Goal: Navigation & Orientation: Find specific page/section

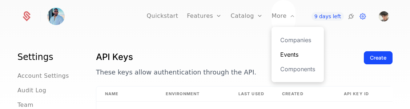
click at [266, 51] on link "Events" at bounding box center [297, 54] width 35 height 9
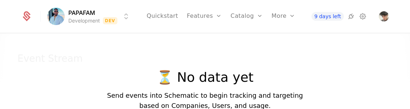
click at [239, 74] on p "⏳ No data yet" at bounding box center [205, 77] width 196 height 15
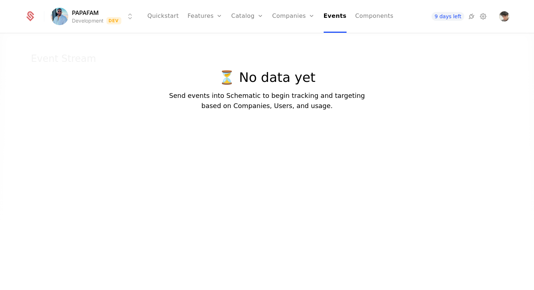
click at [205, 96] on p "Send events into Schematic to begin tracking and targeting based on Companies, …" at bounding box center [267, 100] width 196 height 20
click at [276, 15] on link "Companies" at bounding box center [293, 16] width 43 height 33
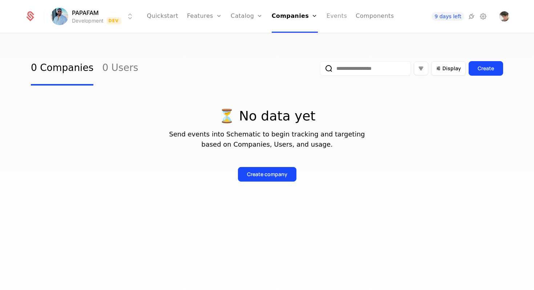
click at [340, 18] on link "Events" at bounding box center [337, 16] width 21 height 33
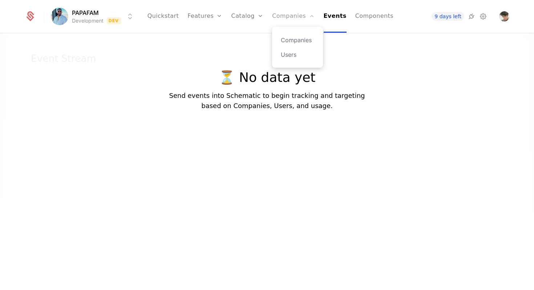
click at [298, 17] on link "Companies" at bounding box center [293, 16] width 43 height 33
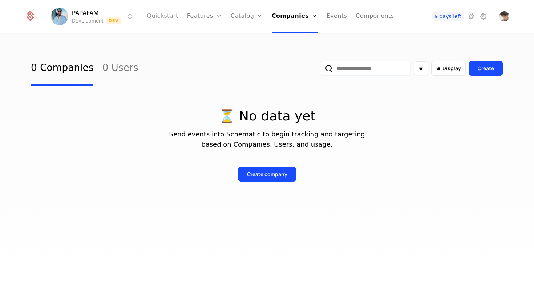
click at [170, 19] on link "Quickstart" at bounding box center [163, 16] width 32 height 33
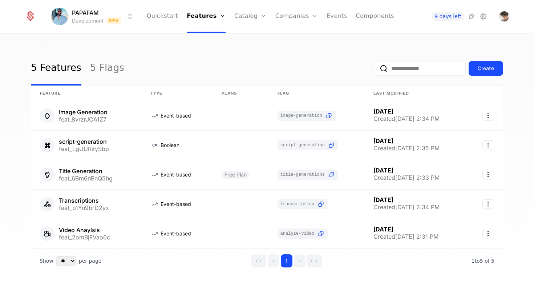
click at [330, 13] on link "Events" at bounding box center [337, 16] width 21 height 33
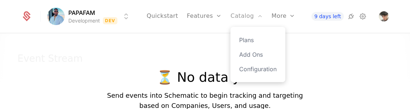
click at [238, 19] on link "Catalog" at bounding box center [246, 16] width 32 height 33
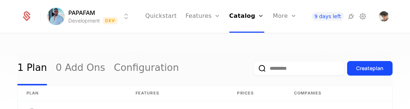
click at [161, 45] on div "1 Plan 0 Add Ons Configuration Create plan plan Features Prices Companies Free …" at bounding box center [205, 74] width 410 height 80
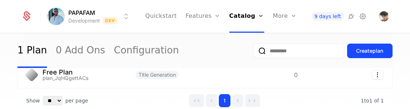
scroll to position [19, 0]
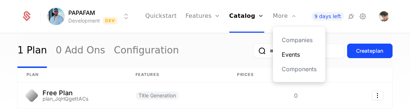
click at [284, 54] on link "Events" at bounding box center [299, 54] width 35 height 9
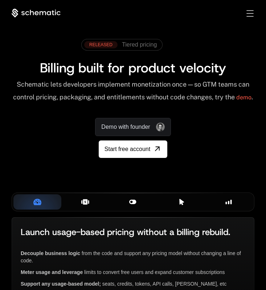
click at [251, 15] on div "Toggle menu" at bounding box center [250, 13] width 7 height 7
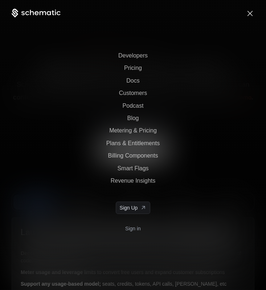
click at [132, 227] on link "Sign in" at bounding box center [133, 228] width 16 height 12
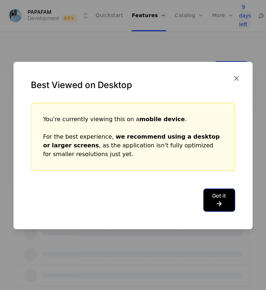
click at [225, 201] on icon at bounding box center [220, 203] width 14 height 9
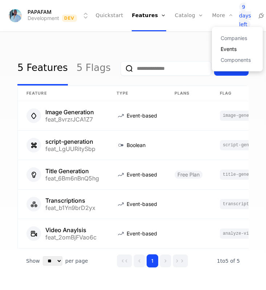
click at [221, 48] on link "Events" at bounding box center [237, 48] width 33 height 5
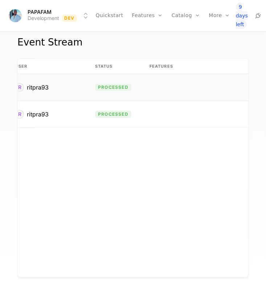
scroll to position [0, 194]
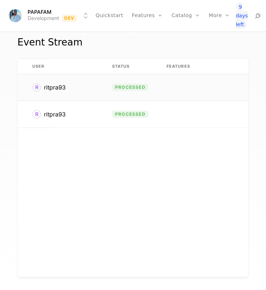
click at [142, 84] on span "processed" at bounding box center [130, 87] width 36 height 7
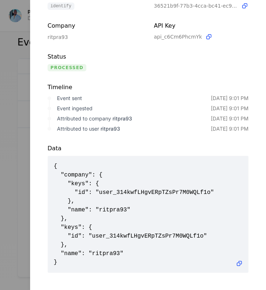
scroll to position [0, 0]
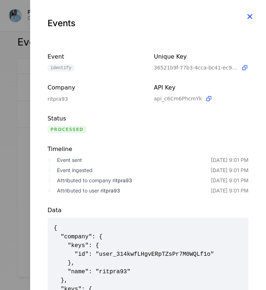
click at [248, 17] on icon "button" at bounding box center [249, 16] width 9 height 9
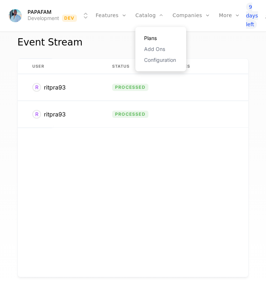
click at [151, 36] on link "Plans" at bounding box center [160, 38] width 33 height 5
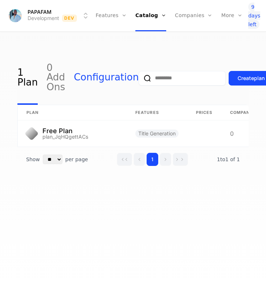
click at [93, 77] on link "Configuration" at bounding box center [106, 77] width 65 height 53
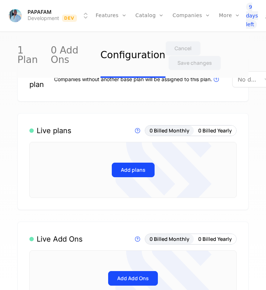
scroll to position [41, 0]
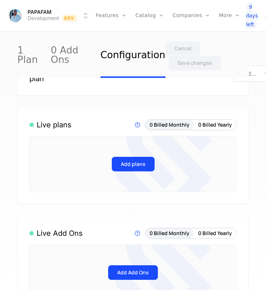
click at [133, 165] on icon at bounding box center [164, 163] width 96 height 127
click at [134, 159] on icon at bounding box center [164, 163] width 96 height 127
click at [82, 138] on div "Add plans" at bounding box center [132, 164] width 207 height 56
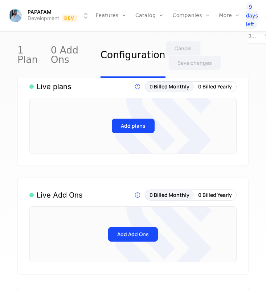
scroll to position [81, 0]
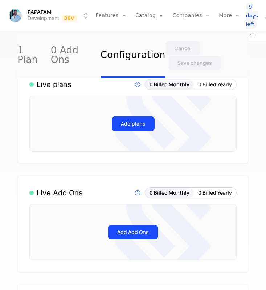
click at [129, 124] on icon at bounding box center [164, 123] width 96 height 127
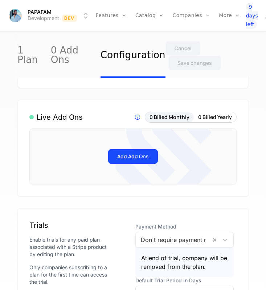
scroll to position [0, 0]
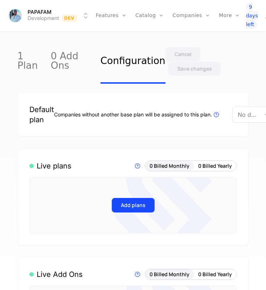
click at [231, 117] on div "Companies without another base plan will be assigned to this plan. Plans that a…" at bounding box center [165, 114] width 222 height 16
click at [246, 117] on div at bounding box center [246, 114] width 17 height 10
click at [247, 133] on div "Free Plan" at bounding box center [259, 133] width 41 height 7
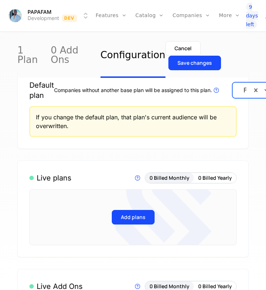
scroll to position [28, 0]
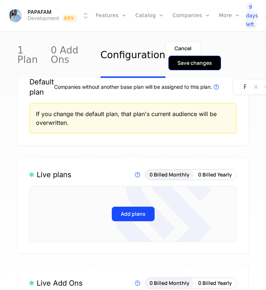
click at [195, 61] on div "Save changes" at bounding box center [195, 62] width 35 height 7
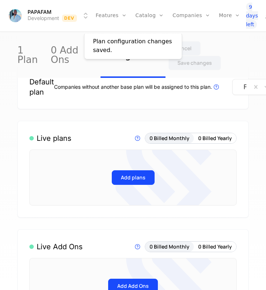
click at [135, 182] on icon at bounding box center [164, 177] width 96 height 127
click at [137, 174] on icon at bounding box center [164, 177] width 96 height 127
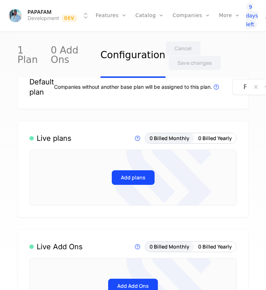
click at [137, 174] on icon at bounding box center [169, 158] width 86 height 89
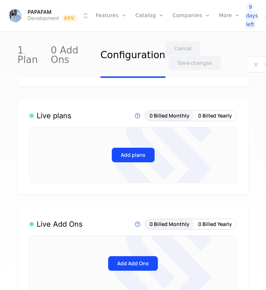
scroll to position [44, 0]
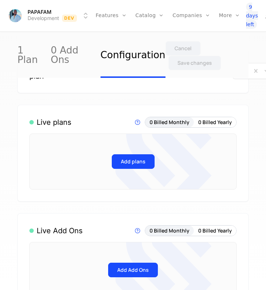
click at [142, 159] on icon at bounding box center [169, 142] width 86 height 89
click at [142, 161] on icon at bounding box center [169, 142] width 86 height 89
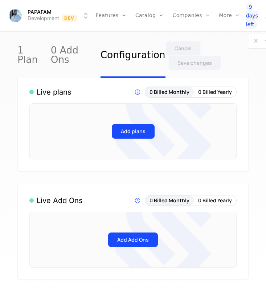
scroll to position [54, 0]
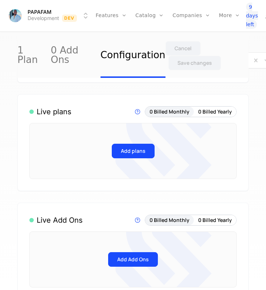
click at [132, 154] on icon at bounding box center [164, 150] width 96 height 127
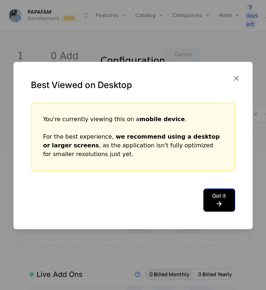
click at [225, 203] on icon at bounding box center [220, 203] width 14 height 9
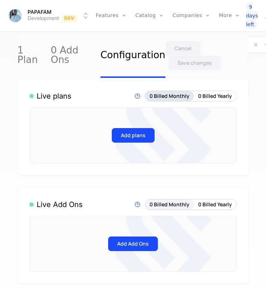
scroll to position [27, 0]
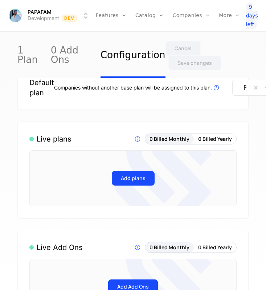
click at [150, 174] on icon at bounding box center [169, 158] width 86 height 89
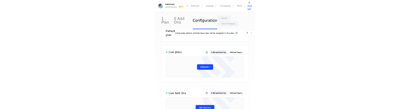
scroll to position [0, 0]
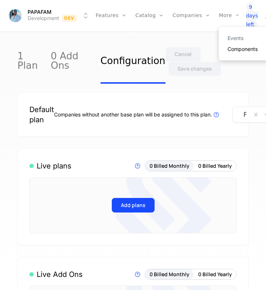
click at [236, 50] on link "Components" at bounding box center [244, 48] width 33 height 5
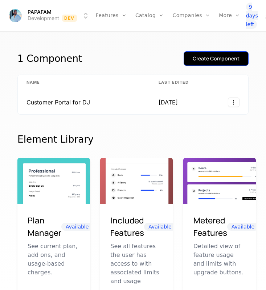
click at [203, 56] on div "Create Component" at bounding box center [216, 58] width 47 height 7
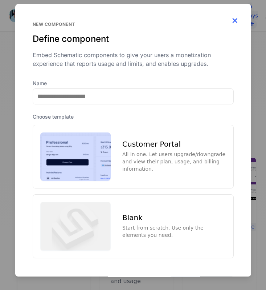
click at [232, 21] on icon "button" at bounding box center [234, 20] width 9 height 9
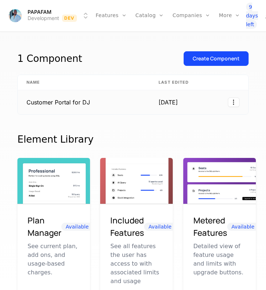
click at [78, 101] on td "Customer Portal for DJ" at bounding box center [84, 102] width 132 height 24
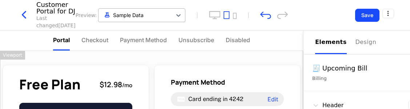
drag, startPoint x: 189, startPoint y: 65, endPoint x: 114, endPoint y: 10, distance: 92.8
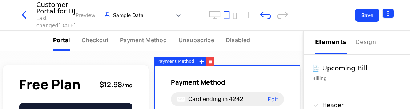
click at [266, 12] on html "**********" at bounding box center [205, 54] width 410 height 109
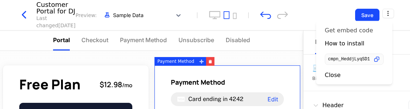
click at [266, 31] on div "Get embed code" at bounding box center [349, 30] width 48 height 7
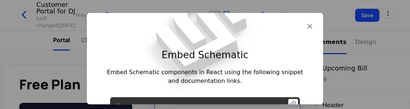
click at [266, 102] on icon at bounding box center [293, 104] width 10 height 10
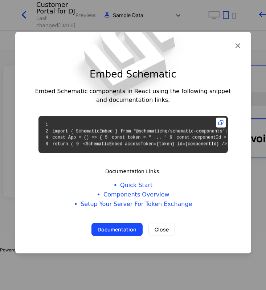
click at [125, 253] on div "Embed Schematic Embed Schematic components in React using the following snippet…" at bounding box center [133, 143] width 236 height 222
click at [126, 236] on button "Documentation" at bounding box center [117, 229] width 51 height 13
click at [238, 40] on icon "button" at bounding box center [237, 44] width 9 height 9
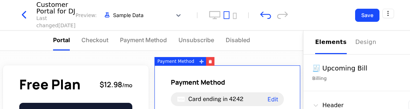
click at [25, 15] on icon "button" at bounding box center [23, 14] width 13 height 13
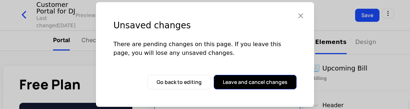
click at [240, 79] on button "Leave and cancel changes" at bounding box center [255, 82] width 83 height 15
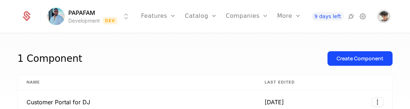
click at [266, 17] on span "Open user button" at bounding box center [384, 16] width 10 height 10
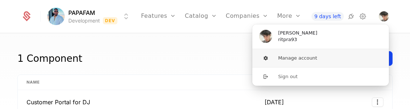
click at [266, 54] on button "Manage account" at bounding box center [320, 58] width 137 height 18
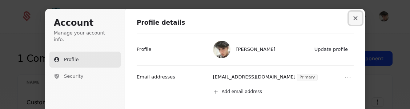
click at [266, 15] on button "Close modal" at bounding box center [355, 18] width 13 height 13
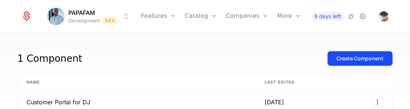
click at [266, 18] on div "PAPAFAM Development Dev Features Features Flags Catalog Plans Add Ons Configura…" at bounding box center [204, 16] width 385 height 33
click at [266, 17] on icon at bounding box center [362, 16] width 9 height 9
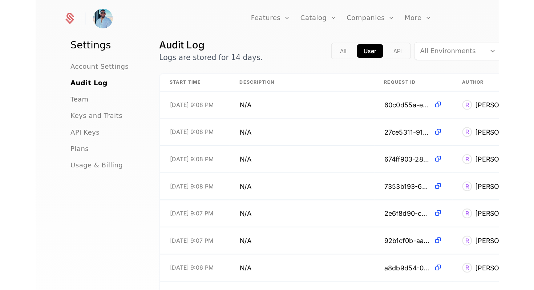
scroll to position [17, 0]
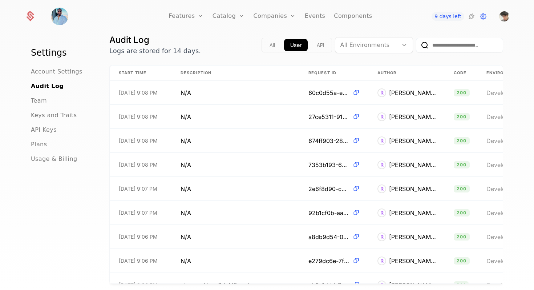
click at [47, 125] on ul "Account Settings Audit Log Team Keys and Traits API Keys Plans Usage & Billing" at bounding box center [61, 115] width 61 height 96
click at [47, 128] on span "API Keys" at bounding box center [44, 129] width 26 height 9
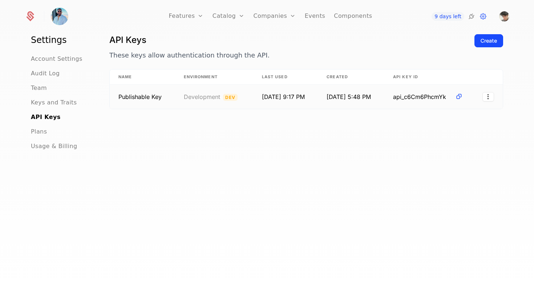
click at [266, 97] on td "[DATE] 9:17 PM" at bounding box center [285, 97] width 65 height 24
click at [266, 97] on html "Features Features Flags Catalog Plans Add Ons Configuration Companies Companies…" at bounding box center [267, 145] width 534 height 290
click at [266, 113] on div "Edit" at bounding box center [457, 115] width 55 height 10
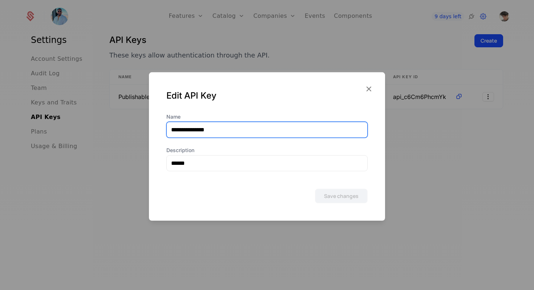
click at [266, 126] on input "**********" at bounding box center [267, 129] width 201 height 15
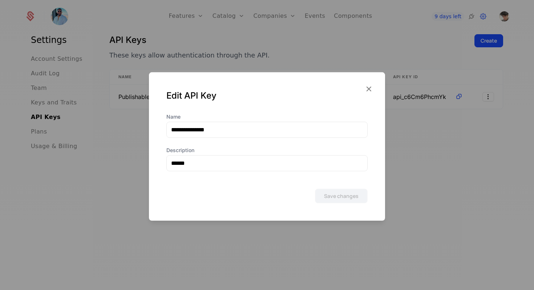
click at [266, 88] on div "Edit API Key" at bounding box center [267, 92] width 236 height 41
click at [266, 88] on icon "button" at bounding box center [368, 88] width 9 height 9
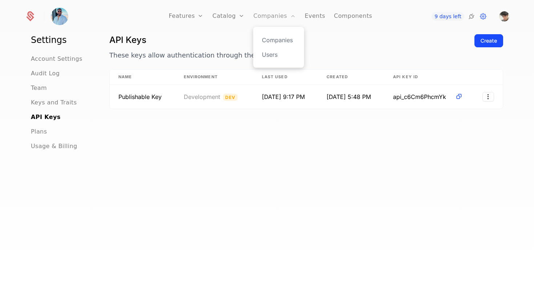
click at [266, 18] on link "Companies" at bounding box center [274, 16] width 43 height 33
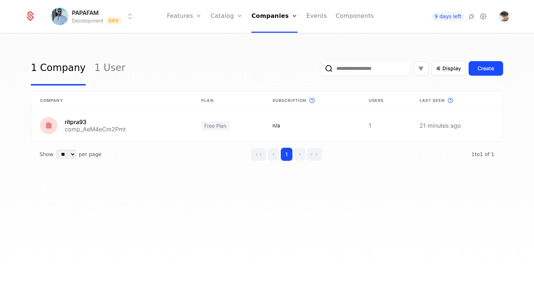
click at [161, 86] on div "1 Company 1 User Display Create Company Plan Subscription This is the subscript…" at bounding box center [267, 114] width 472 height 127
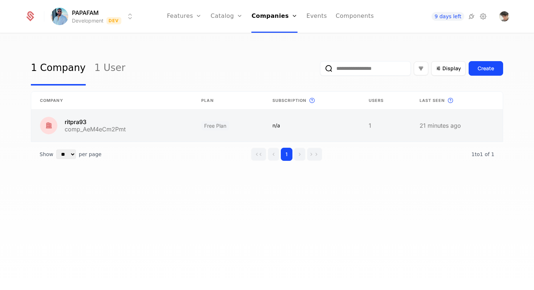
click at [69, 119] on link at bounding box center [111, 125] width 161 height 32
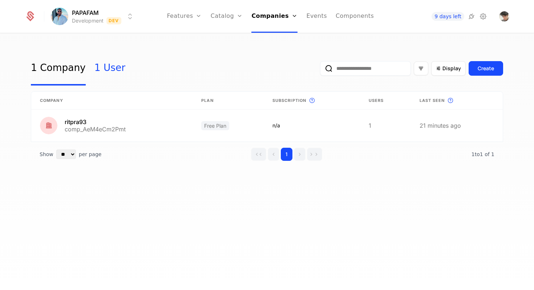
click at [100, 68] on link "1 User" at bounding box center [109, 68] width 31 height 34
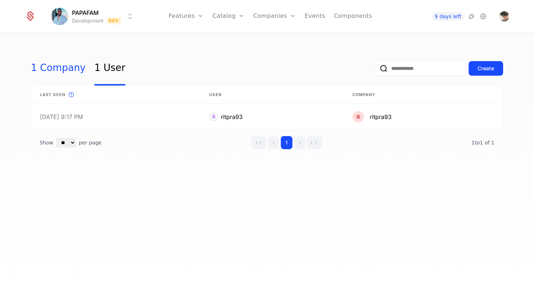
click at [65, 65] on link "1 Company" at bounding box center [58, 68] width 55 height 34
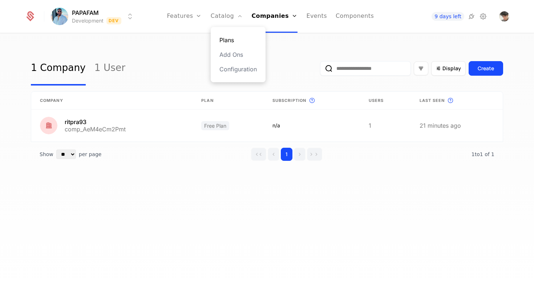
click at [233, 41] on link "Plans" at bounding box center [237, 40] width 37 height 9
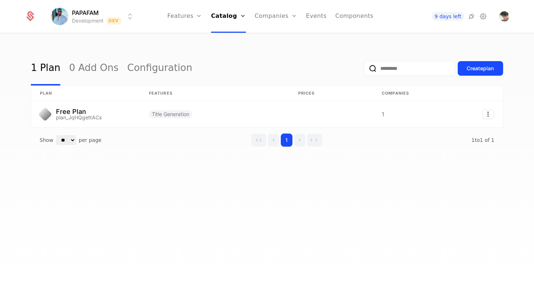
click at [159, 48] on div "1 Plan 0 Add Ons Configuration Create plan plan Features Prices Companies Free …" at bounding box center [267, 164] width 534 height 260
click at [266, 19] on link "Companies" at bounding box center [276, 16] width 43 height 33
